Goal: Information Seeking & Learning: Learn about a topic

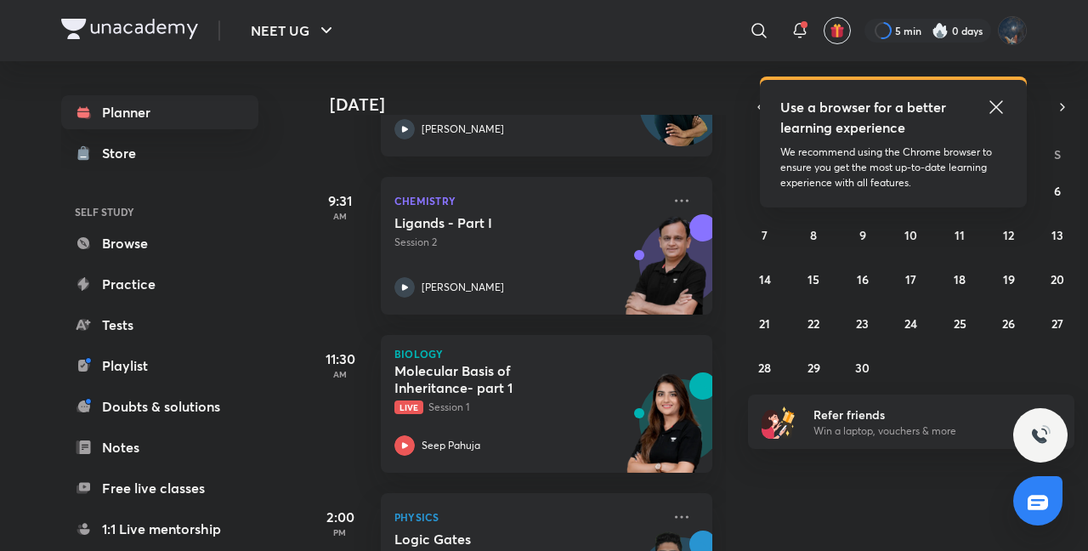
scroll to position [566, 0]
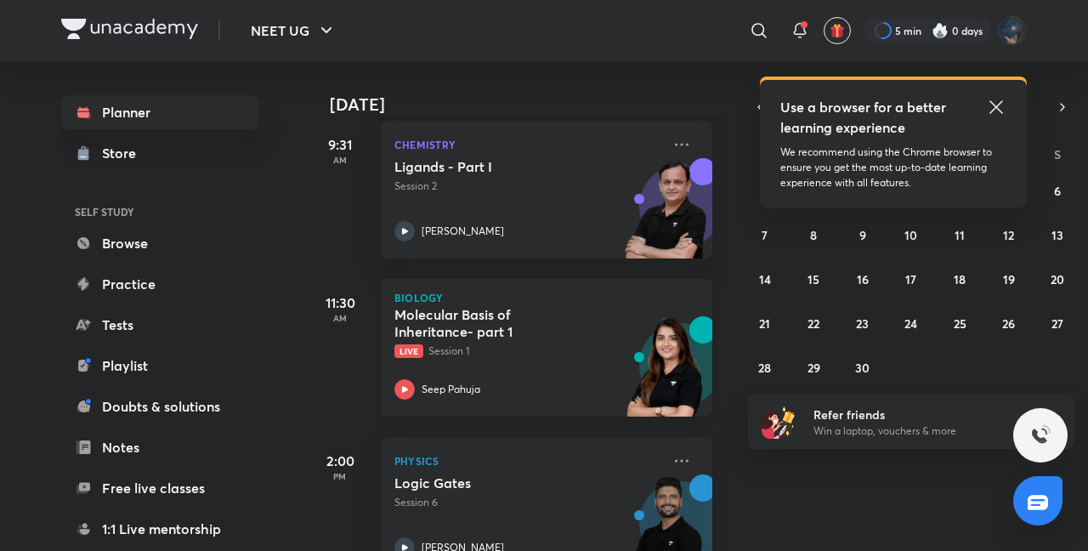
click at [406, 384] on icon at bounding box center [404, 389] width 20 height 20
